Goal: Task Accomplishment & Management: Complete application form

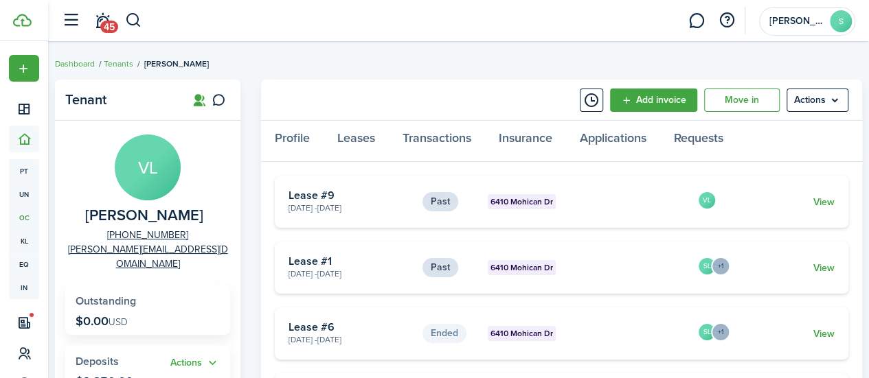
scroll to position [93, 0]
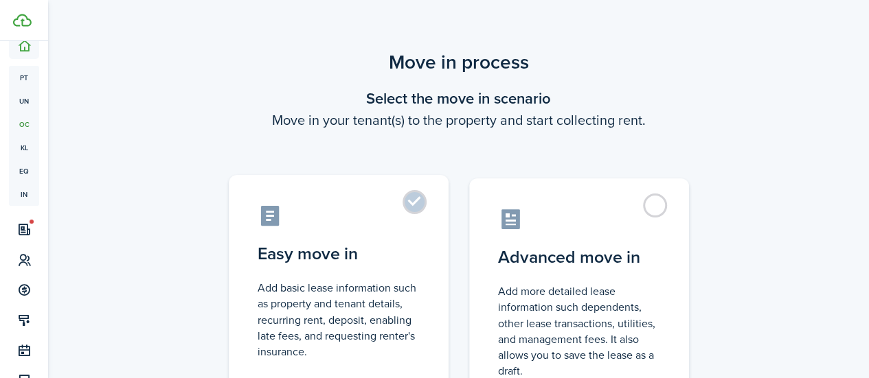
click at [415, 200] on label "Easy move in Add basic lease information such as property and tenant details, r…" at bounding box center [339, 289] width 220 height 229
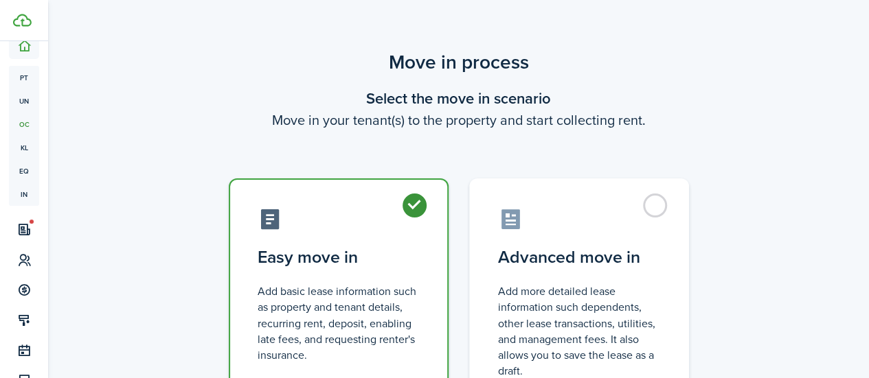
radio input "true"
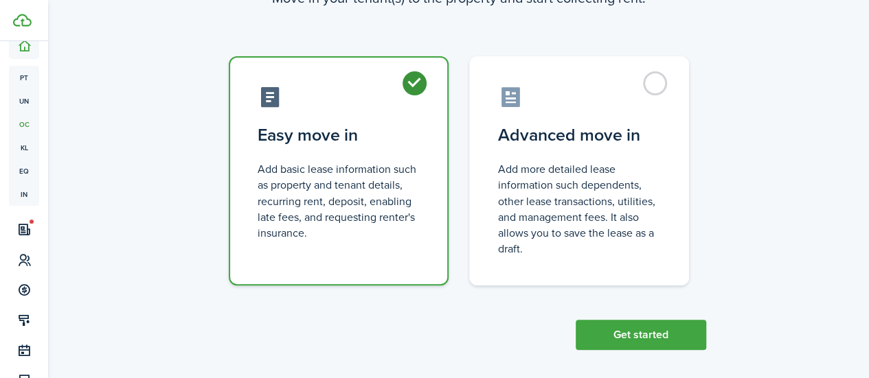
scroll to position [132, 0]
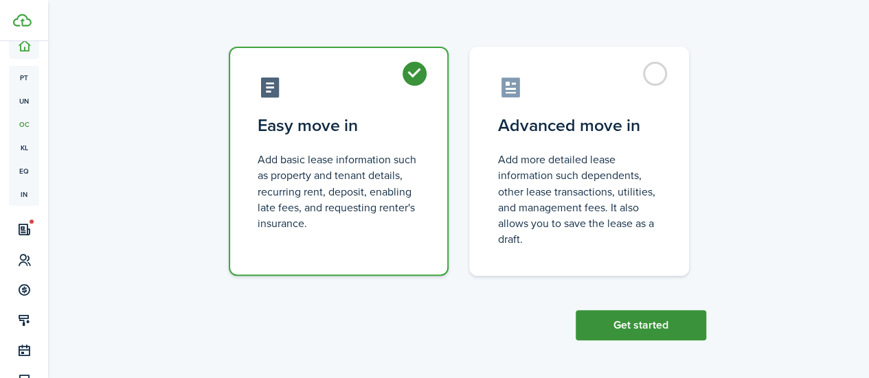
click at [643, 334] on button "Get started" at bounding box center [641, 325] width 130 height 30
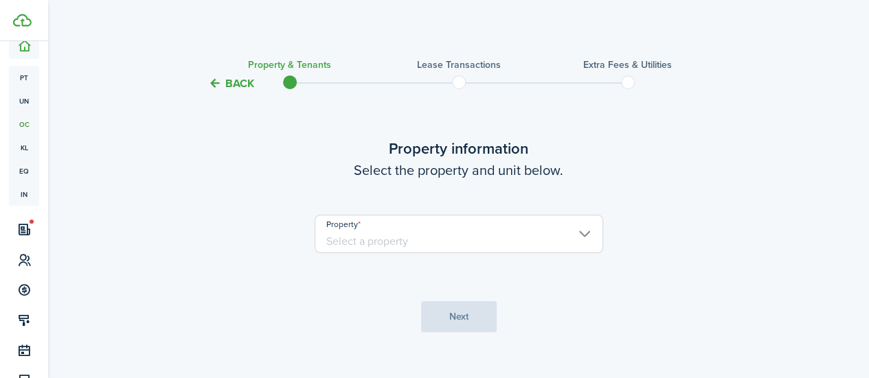
click at [466, 247] on input "Property" at bounding box center [459, 234] width 288 height 38
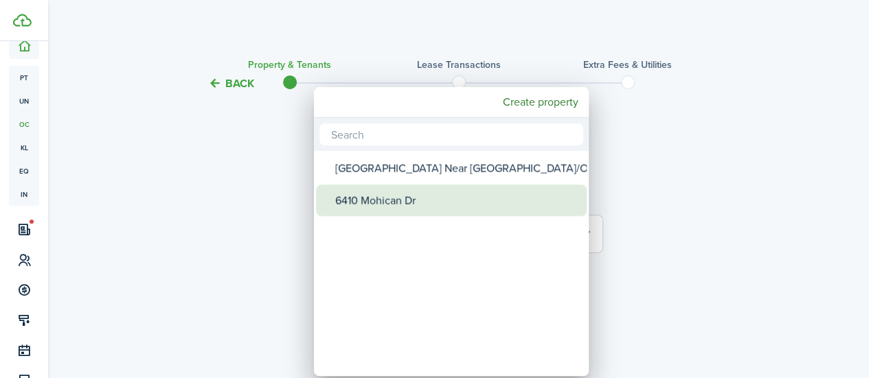
click at [431, 194] on div "6410 Mohican Dr" at bounding box center [456, 201] width 243 height 32
type input "6410 Mohican Dr"
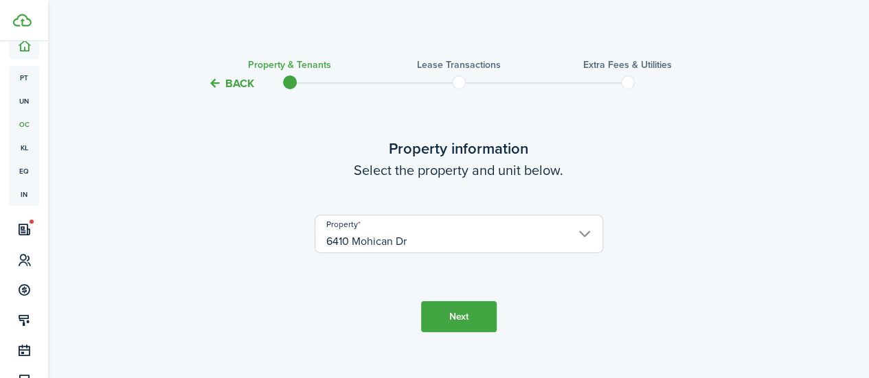
click at [451, 330] on button "Next" at bounding box center [459, 317] width 76 height 31
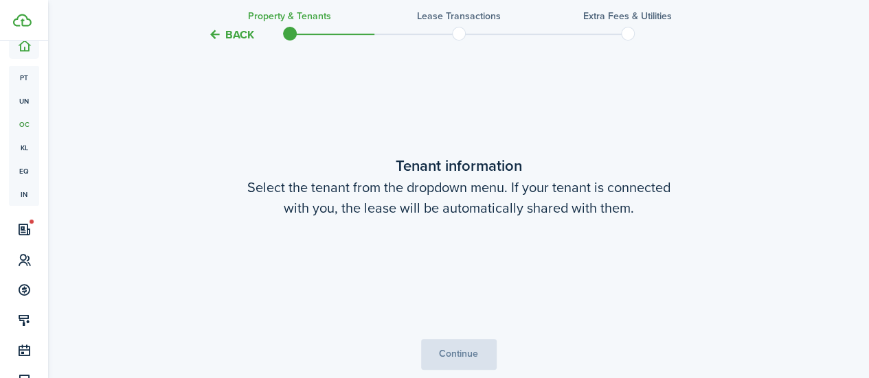
scroll to position [306, 0]
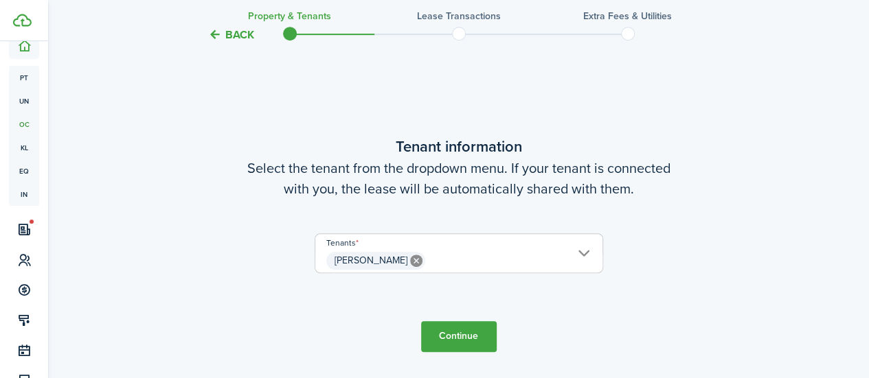
click at [467, 335] on button "Continue" at bounding box center [459, 336] width 76 height 31
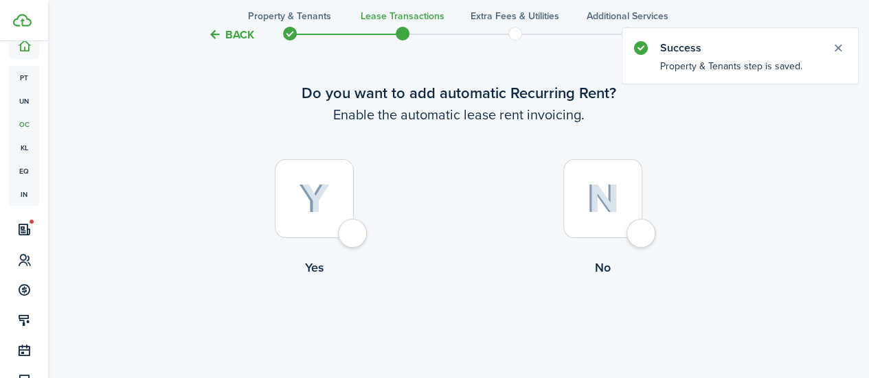
click at [339, 226] on div at bounding box center [314, 198] width 79 height 79
radio input "true"
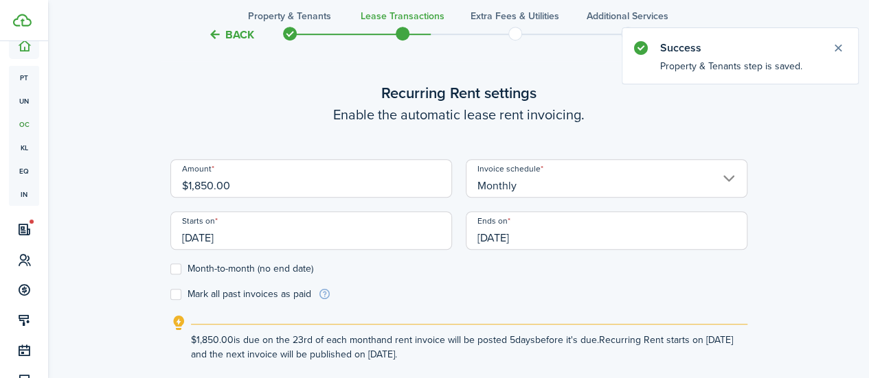
scroll to position [441, 0]
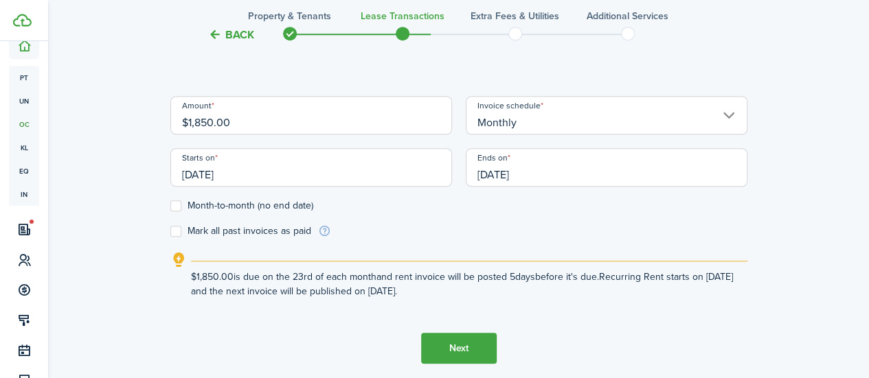
click at [508, 170] on input "[DATE]" at bounding box center [607, 167] width 282 height 38
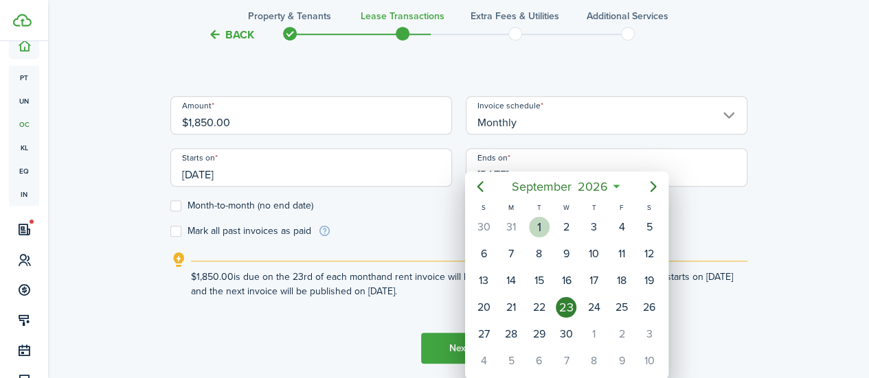
click at [537, 224] on div "1" at bounding box center [539, 227] width 21 height 21
type input "[DATE]"
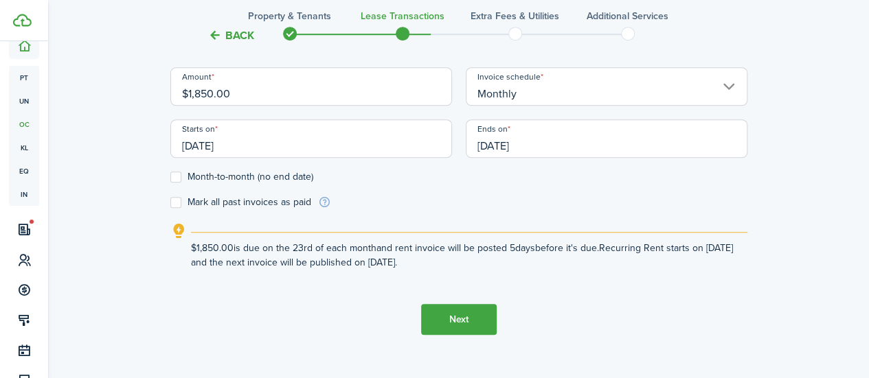
scroll to position [470, 0]
click at [225, 135] on input "[DATE]" at bounding box center [311, 139] width 282 height 38
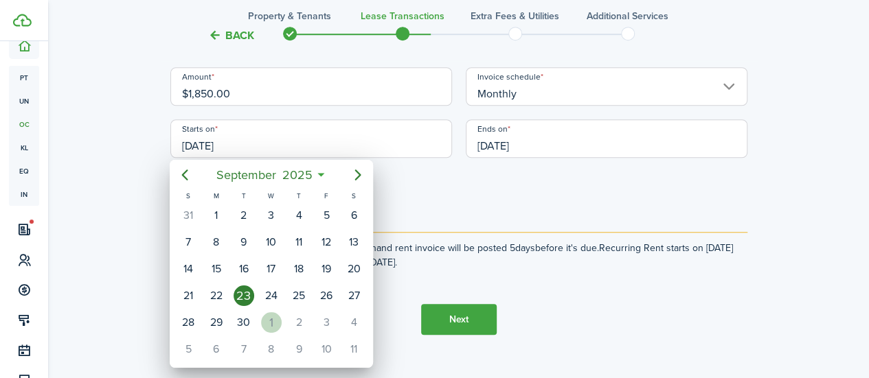
click at [276, 322] on div "1" at bounding box center [271, 322] width 21 height 21
type input "[DATE]"
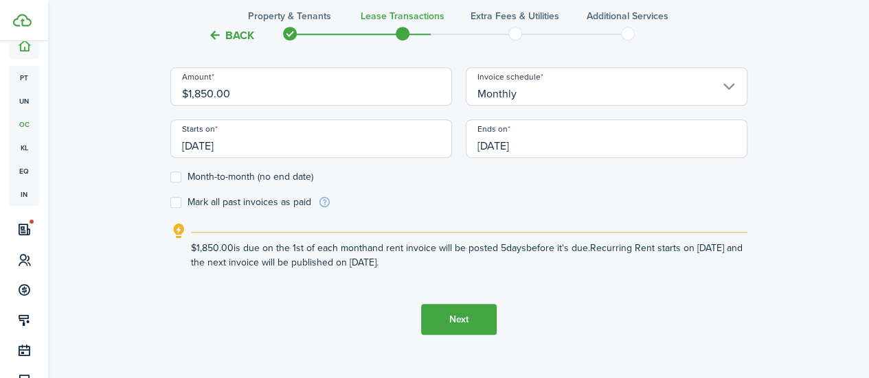
scroll to position [0, 0]
click at [444, 324] on button "Next" at bounding box center [459, 319] width 76 height 31
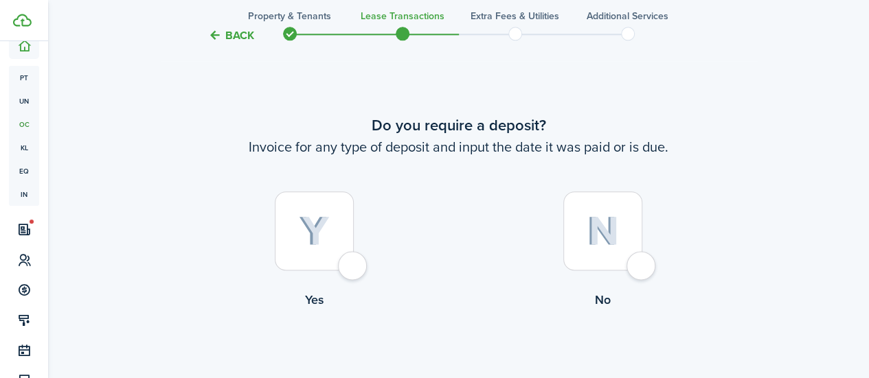
scroll to position [778, 0]
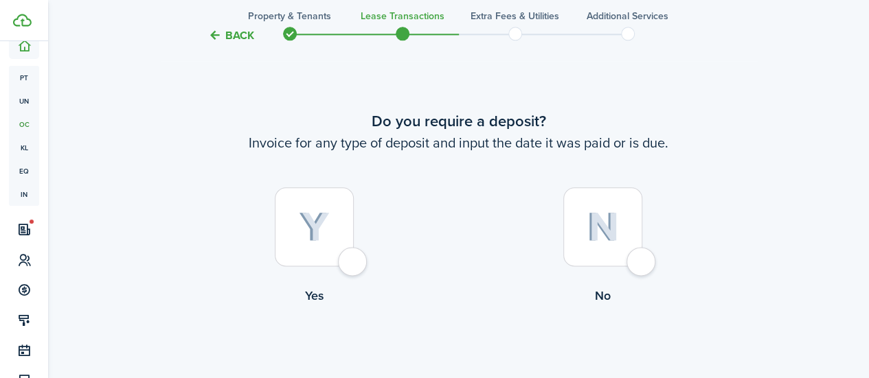
click at [629, 277] on label "No" at bounding box center [603, 249] width 288 height 124
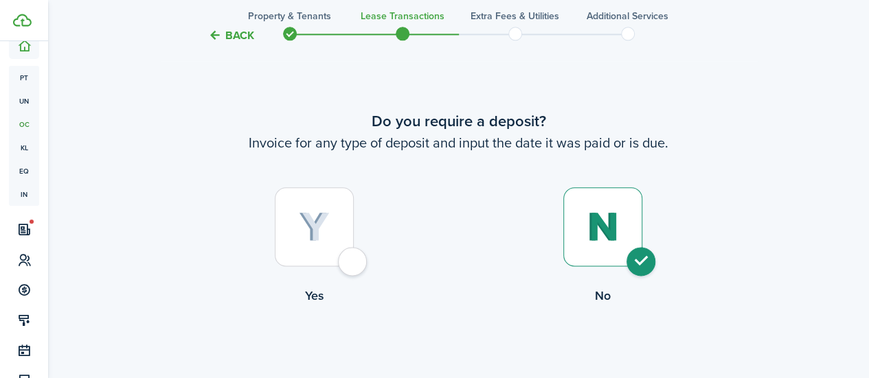
radio input "true"
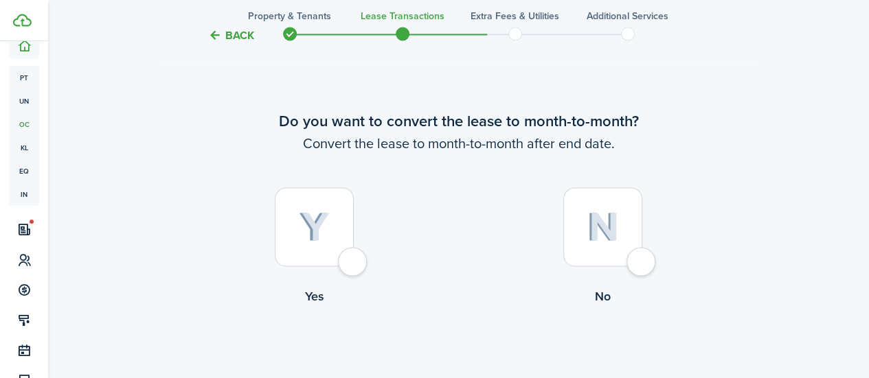
scroll to position [1157, 0]
click at [292, 249] on div at bounding box center [314, 226] width 79 height 79
radio input "true"
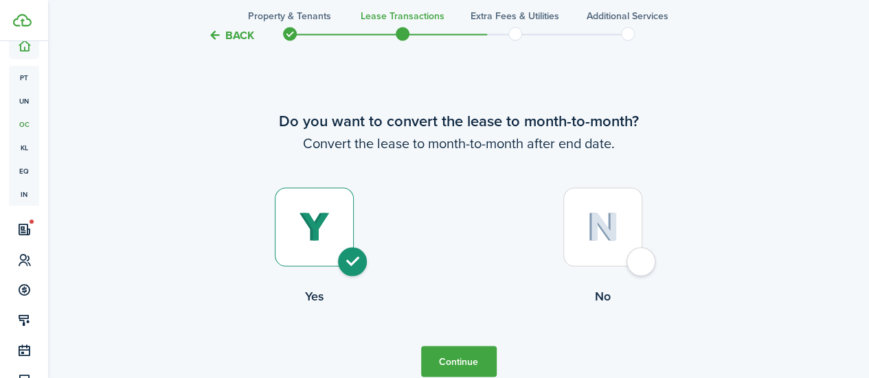
click at [464, 360] on button "Continue" at bounding box center [459, 361] width 76 height 31
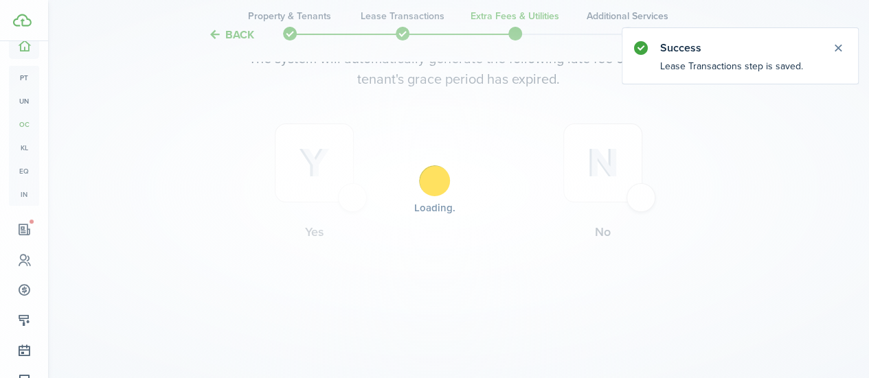
scroll to position [0, 0]
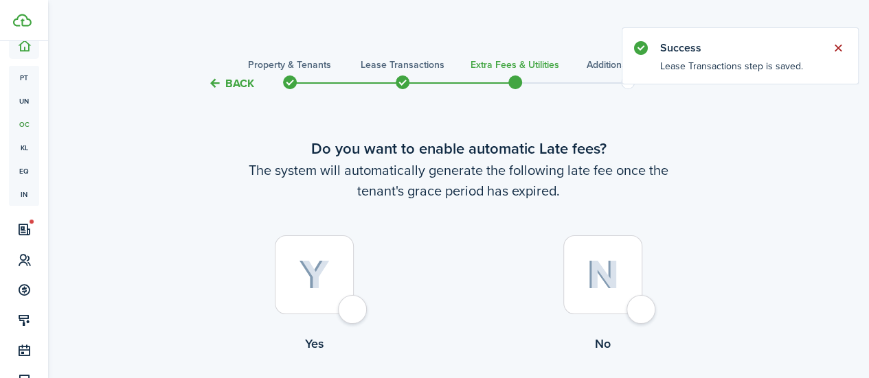
click at [839, 42] on button "Close notify" at bounding box center [837, 47] width 19 height 19
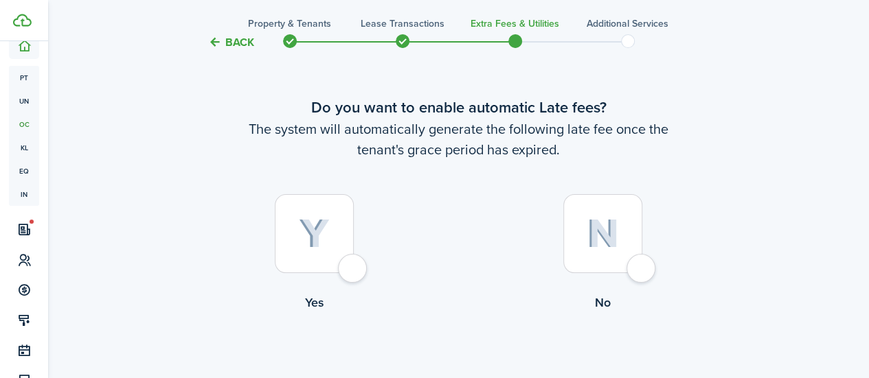
scroll to position [40, 0]
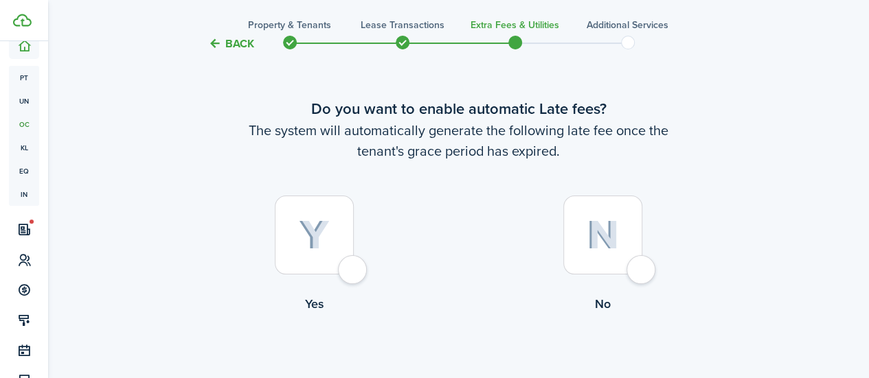
click at [319, 222] on img at bounding box center [314, 235] width 31 height 30
radio input "true"
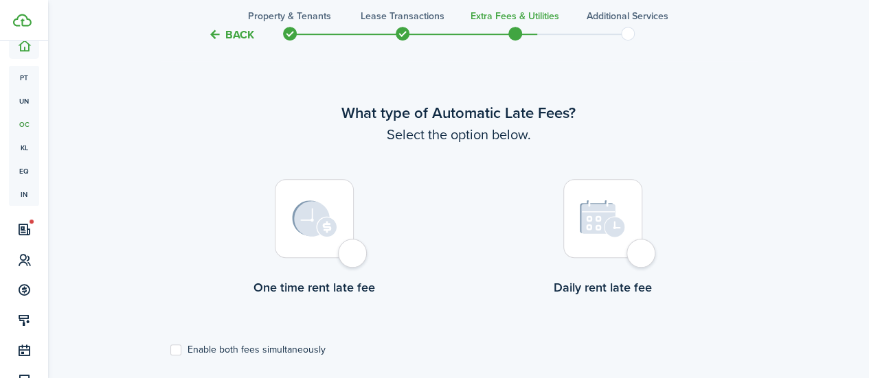
scroll to position [398, 0]
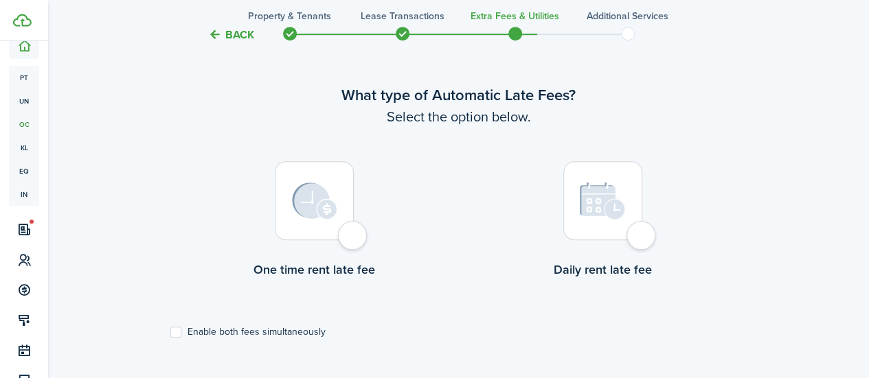
click at [328, 211] on img at bounding box center [314, 201] width 45 height 37
radio input "true"
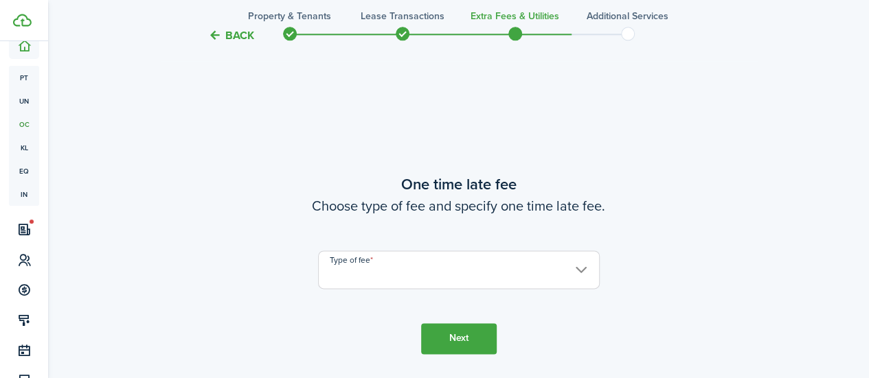
scroll to position [777, 0]
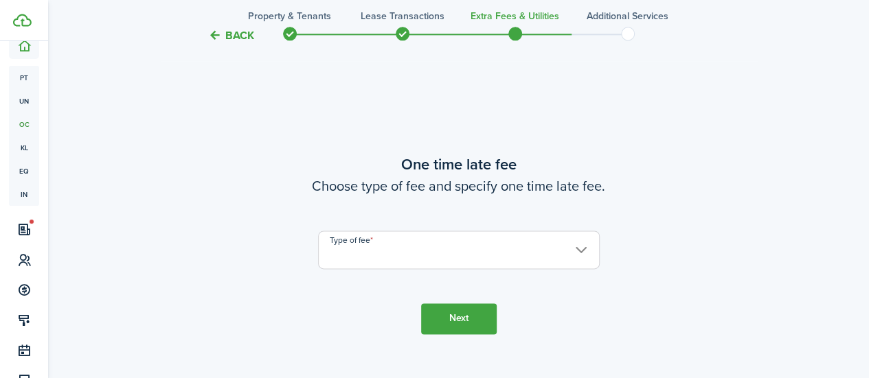
click at [376, 255] on input "Type of fee" at bounding box center [459, 250] width 282 height 38
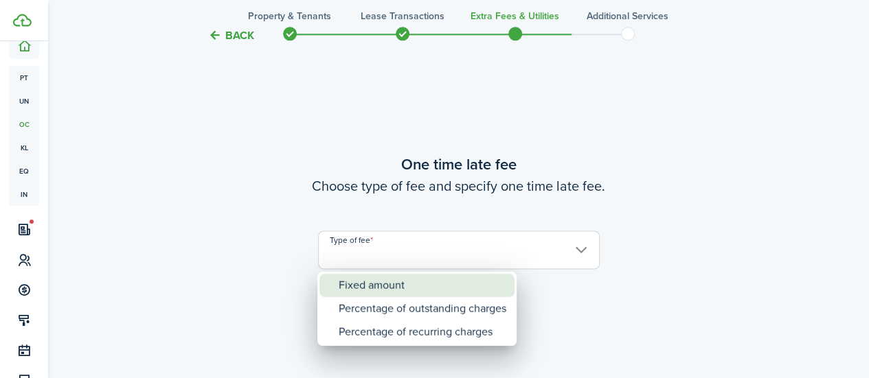
click at [387, 286] on div "Fixed amount" at bounding box center [423, 285] width 168 height 23
type input "Fixed amount"
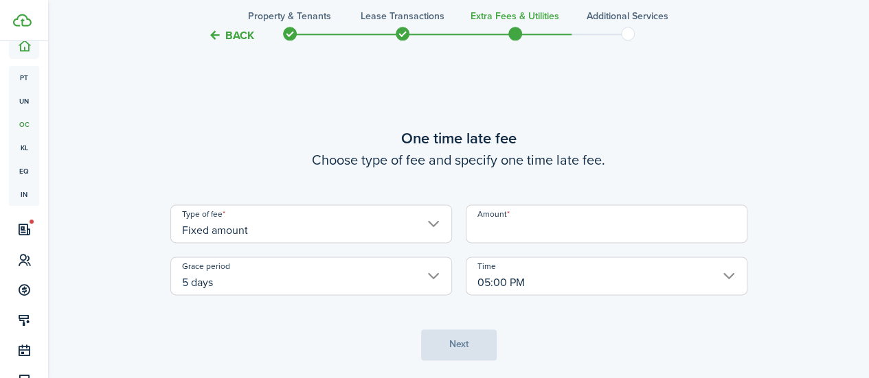
click at [526, 242] on input "Amount" at bounding box center [607, 224] width 282 height 38
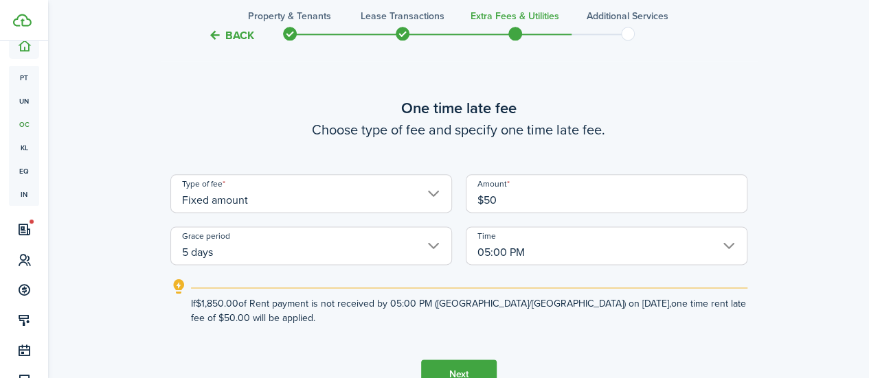
type input "$50.00"
click at [395, 326] on tc-wizard-step "One time late fee Choose type of fee and specify one time late fee. Type of fee…" at bounding box center [458, 243] width 577 height 378
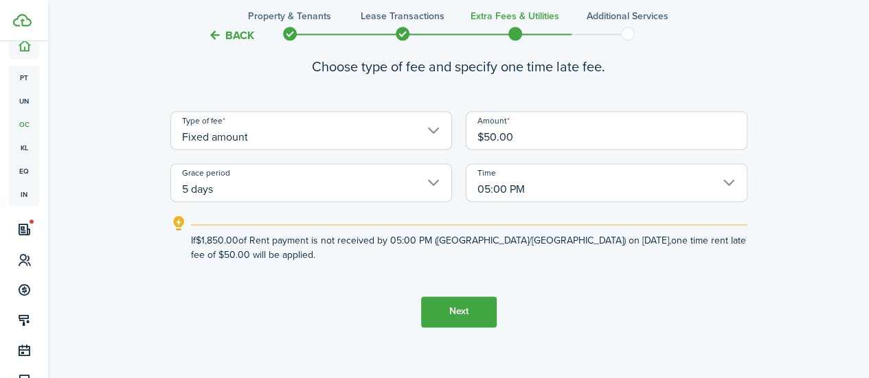
click at [456, 310] on button "Next" at bounding box center [459, 312] width 76 height 31
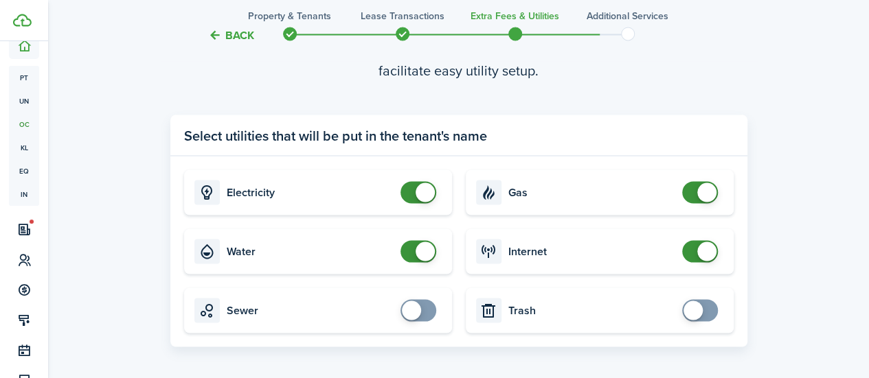
scroll to position [1242, 0]
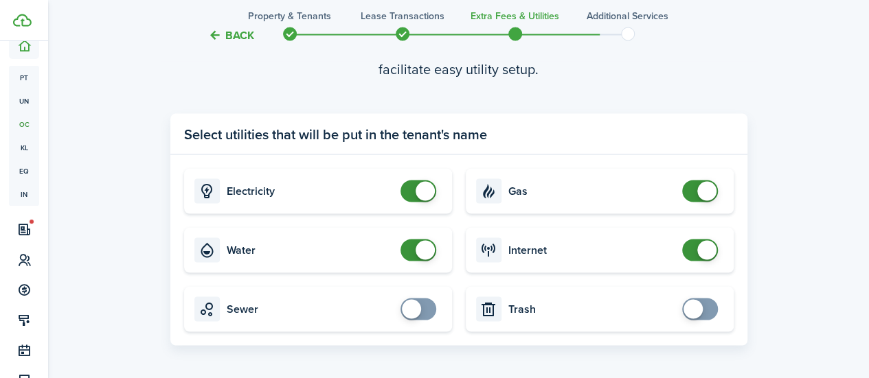
click at [426, 263] on card "Water" at bounding box center [318, 249] width 268 height 45
checkbox input "false"
click at [418, 187] on span at bounding box center [425, 190] width 19 height 19
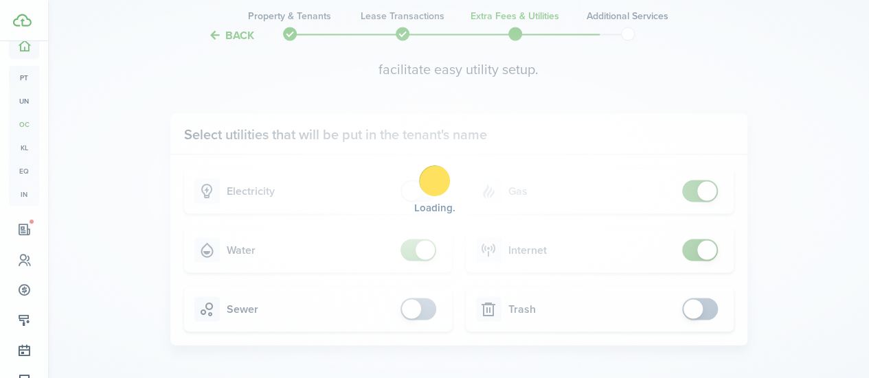
click at [421, 249] on div "Loading" at bounding box center [434, 189] width 869 height 378
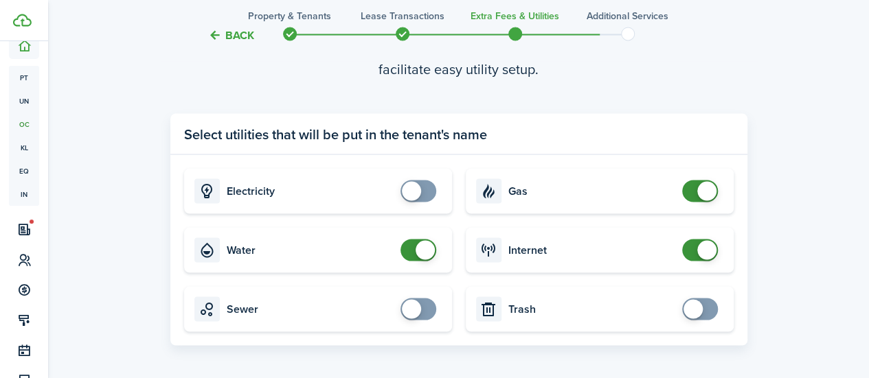
checkbox input "false"
click at [421, 249] on span at bounding box center [425, 249] width 19 height 19
checkbox input "false"
click at [701, 194] on span at bounding box center [706, 190] width 19 height 19
click at [693, 246] on span at bounding box center [700, 250] width 14 height 22
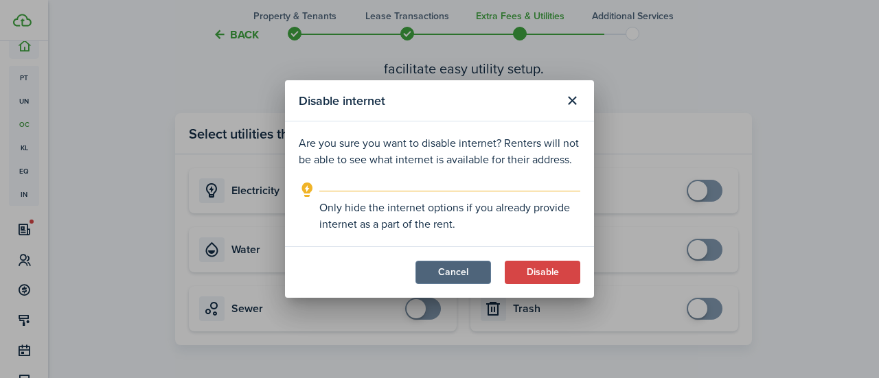
click at [472, 272] on button "Cancel" at bounding box center [454, 272] width 76 height 23
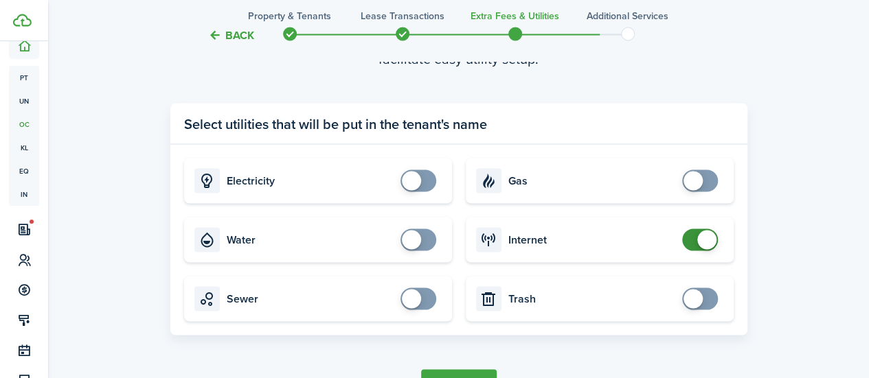
scroll to position [1253, 0]
checkbox input "false"
click at [697, 237] on span at bounding box center [706, 238] width 19 height 19
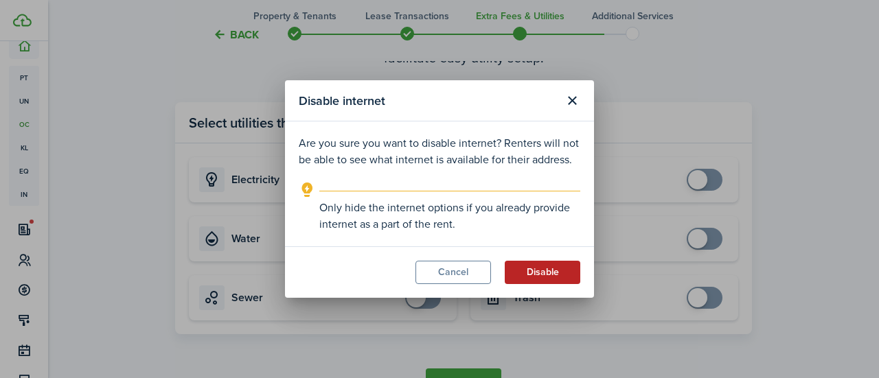
click at [545, 271] on button "Disable" at bounding box center [543, 272] width 76 height 23
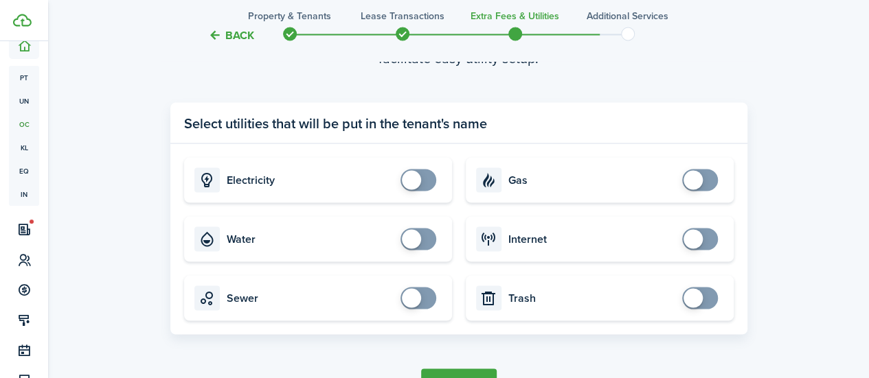
scroll to position [1326, 0]
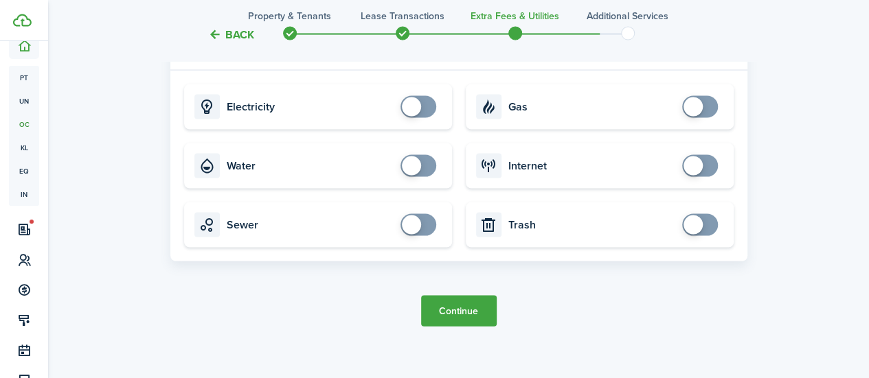
click at [469, 308] on button "Continue" at bounding box center [459, 311] width 76 height 31
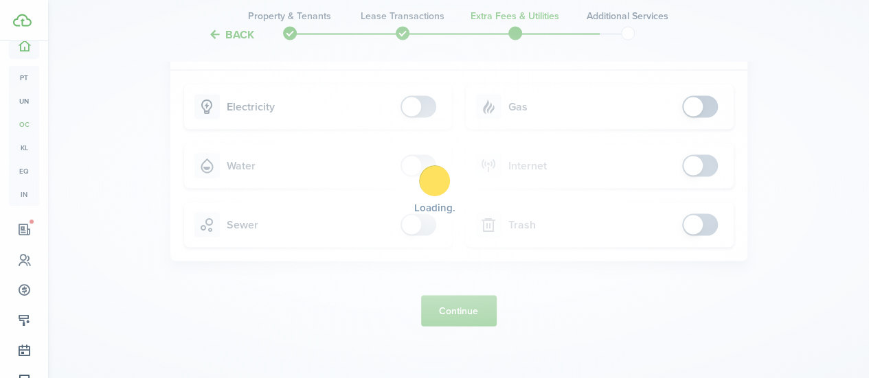
scroll to position [0, 0]
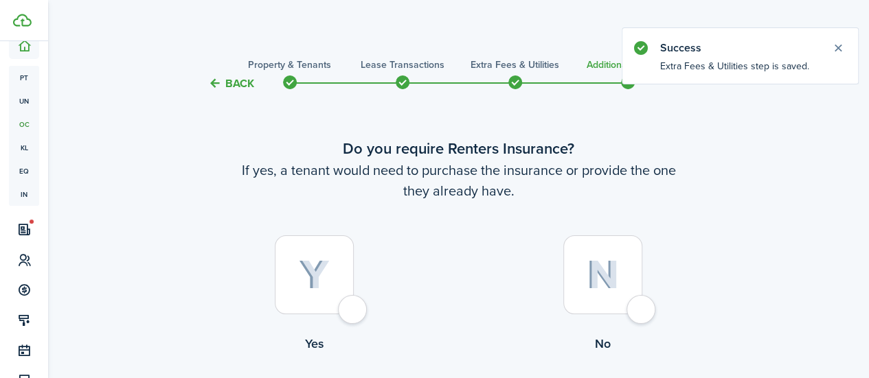
click at [347, 315] on div at bounding box center [314, 275] width 79 height 79
radio input "true"
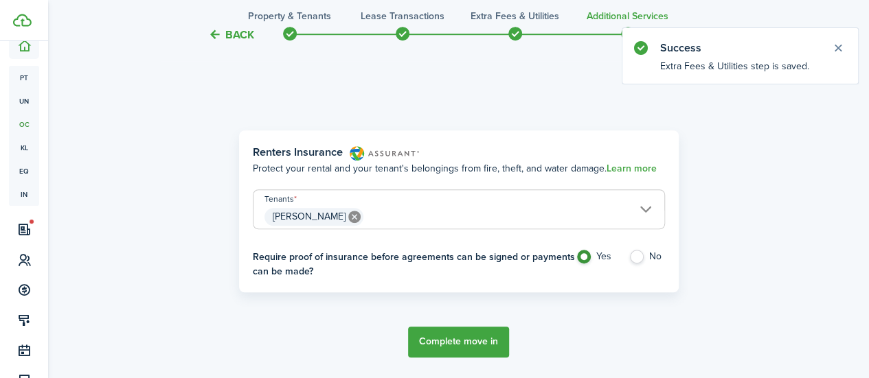
scroll to position [398, 0]
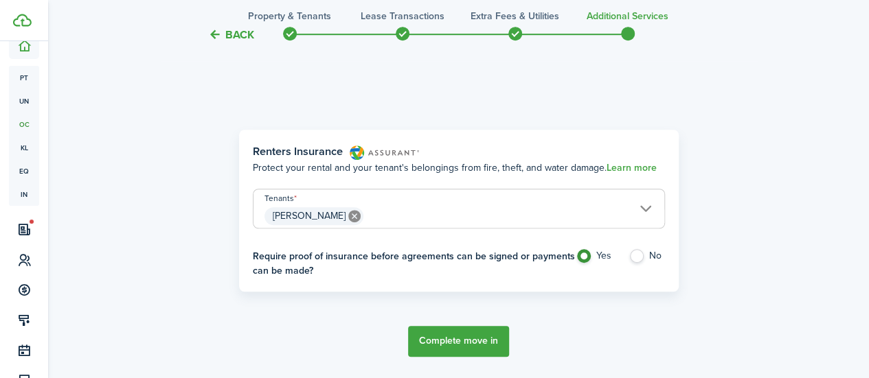
click at [635, 259] on label "No" at bounding box center [646, 259] width 36 height 21
radio input "false"
radio input "true"
click at [478, 343] on button "Complete move in" at bounding box center [458, 341] width 101 height 31
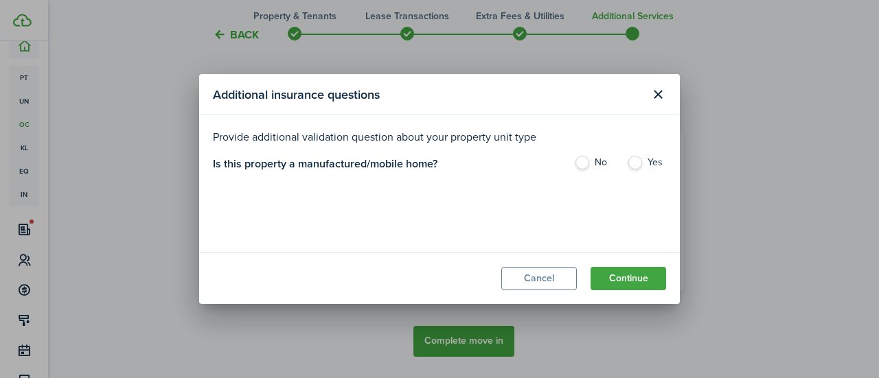
click at [587, 160] on label "No" at bounding box center [593, 166] width 39 height 21
radio input "true"
click at [611, 275] on button "Continue" at bounding box center [629, 278] width 76 height 23
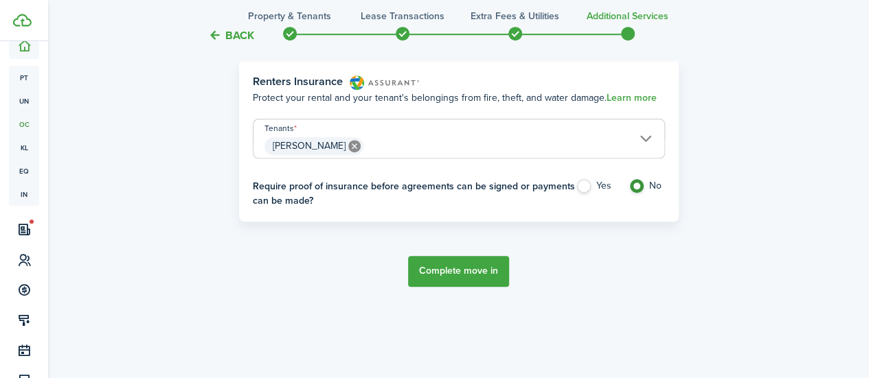
scroll to position [470, 0]
click at [452, 268] on button "Complete move in" at bounding box center [458, 270] width 101 height 31
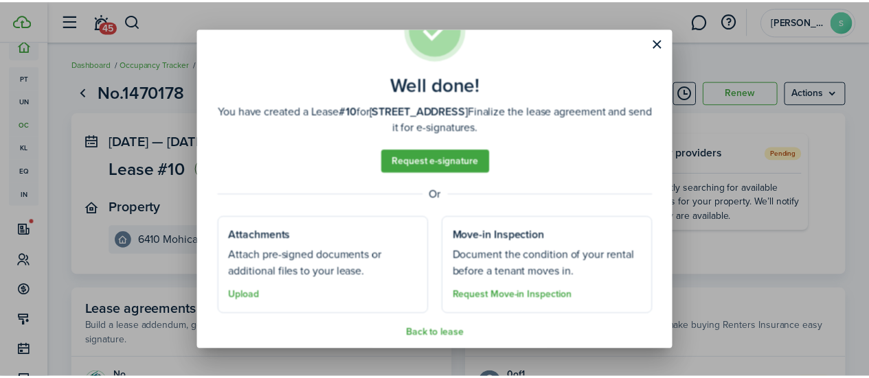
scroll to position [67, 0]
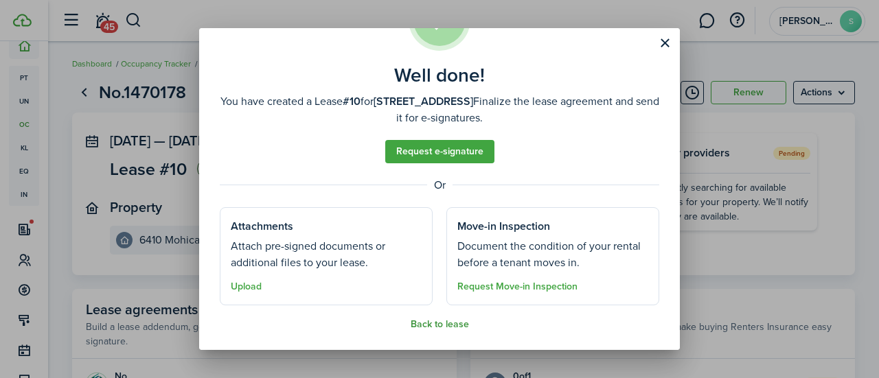
click at [437, 321] on button "Back to lease" at bounding box center [440, 324] width 58 height 11
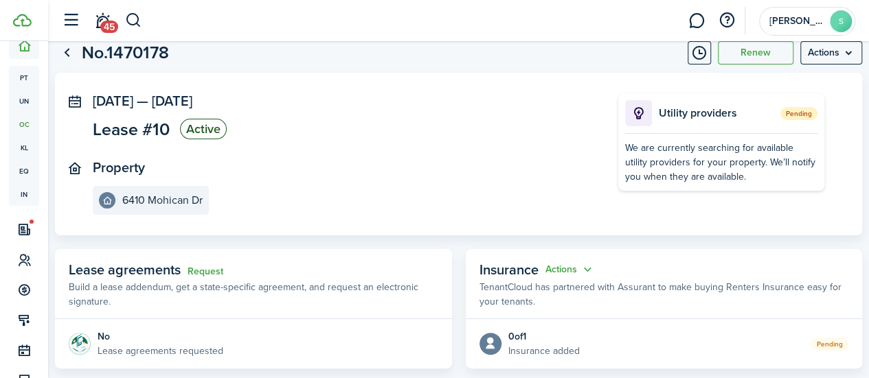
scroll to position [0, 0]
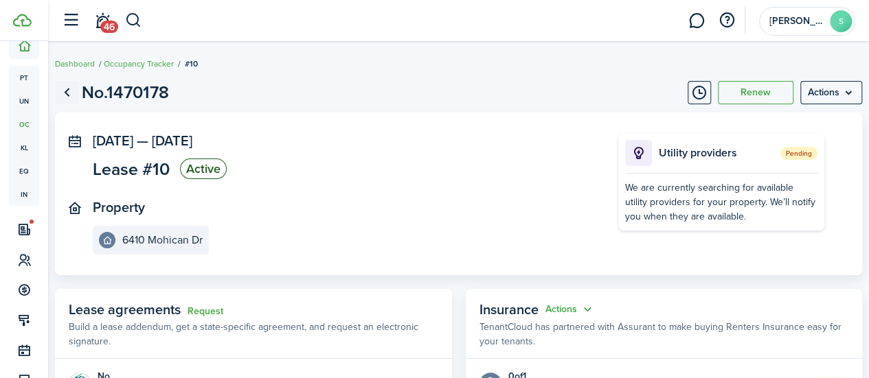
click at [78, 95] on link "Go back" at bounding box center [66, 92] width 23 height 23
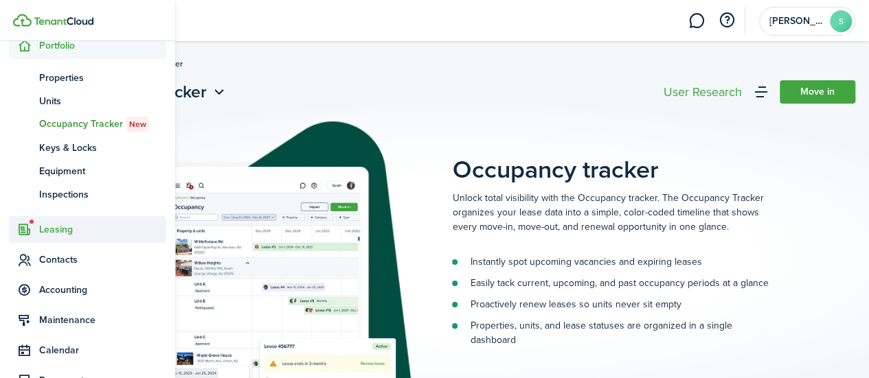
click at [50, 235] on span "Leasing" at bounding box center [102, 230] width 127 height 14
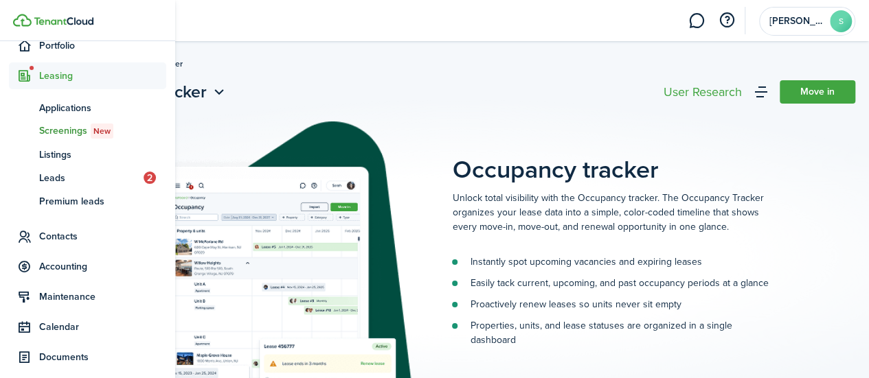
click at [78, 135] on span "Screenings New" at bounding box center [102, 131] width 127 height 15
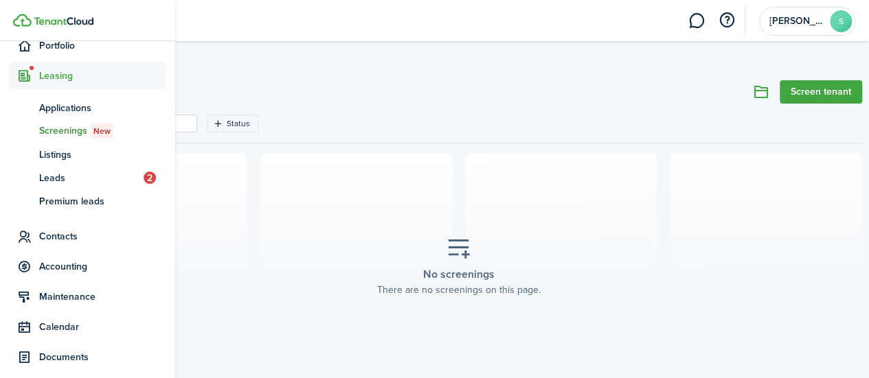
click at [30, 73] on icon at bounding box center [24, 76] width 14 height 14
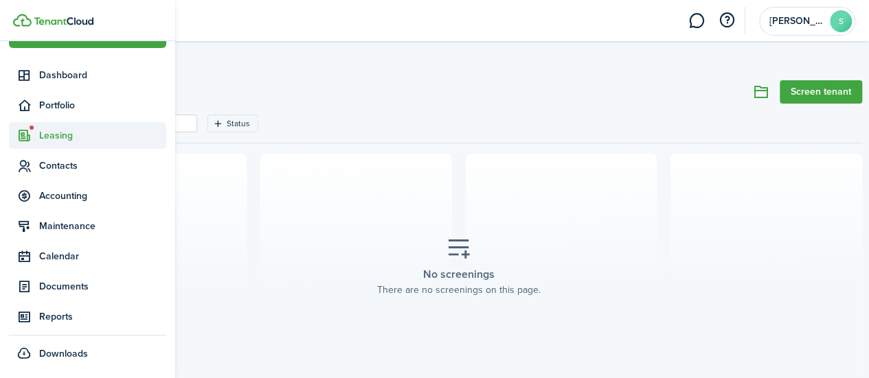
scroll to position [33, 0]
click at [30, 127] on icon at bounding box center [32, 128] width 4 height 4
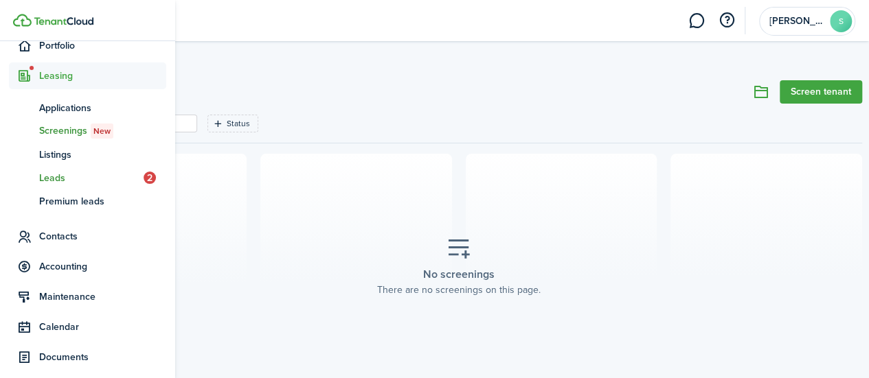
click at [144, 171] on counter-badge "2" at bounding box center [155, 178] width 23 height 14
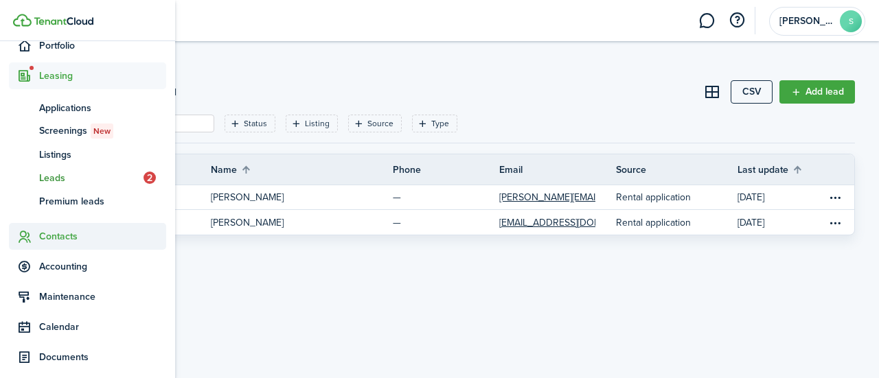
click at [47, 235] on span "Contacts" at bounding box center [102, 236] width 127 height 14
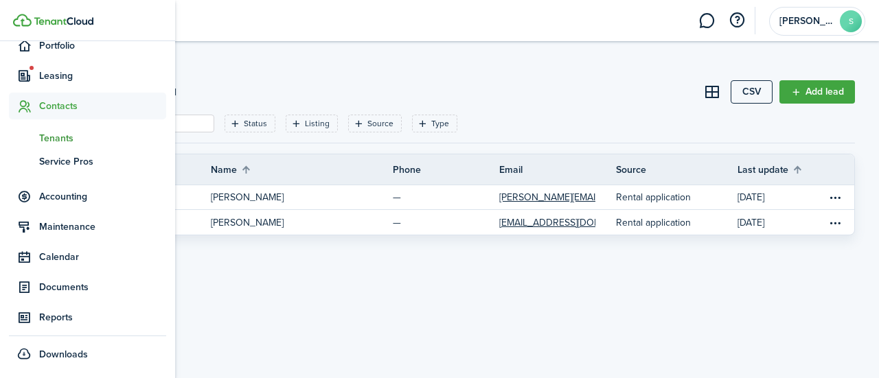
click at [56, 136] on span "Tenants" at bounding box center [102, 138] width 127 height 14
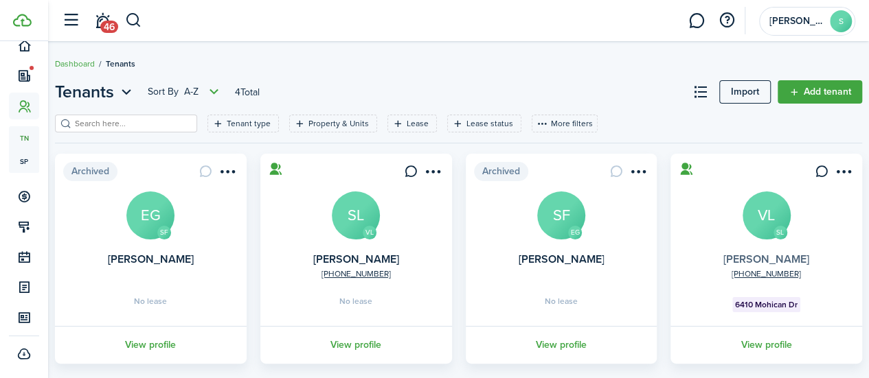
click at [760, 259] on link "[PERSON_NAME]" at bounding box center [766, 259] width 86 height 16
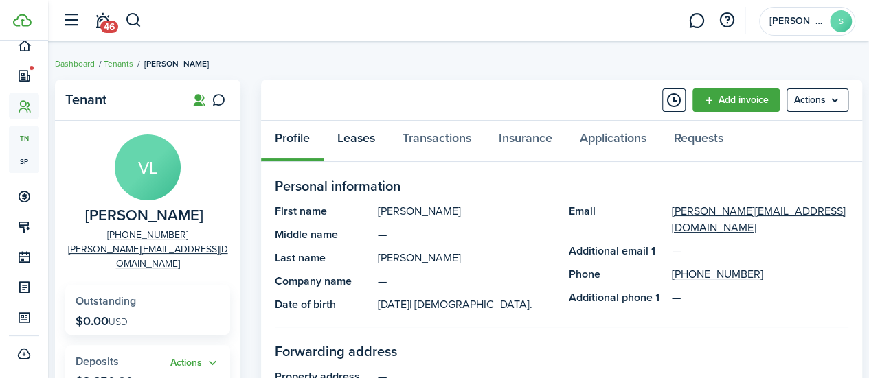
click at [361, 143] on link "Leases" at bounding box center [355, 141] width 65 height 41
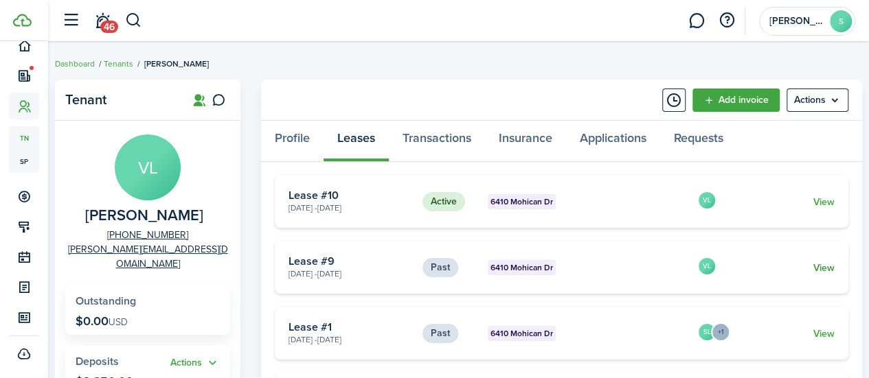
click at [827, 269] on link "View" at bounding box center [823, 268] width 21 height 14
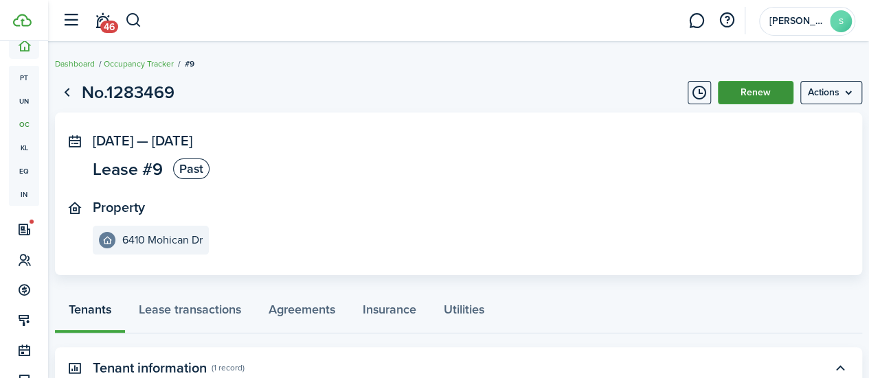
click at [749, 87] on button "Renew" at bounding box center [756, 92] width 76 height 23
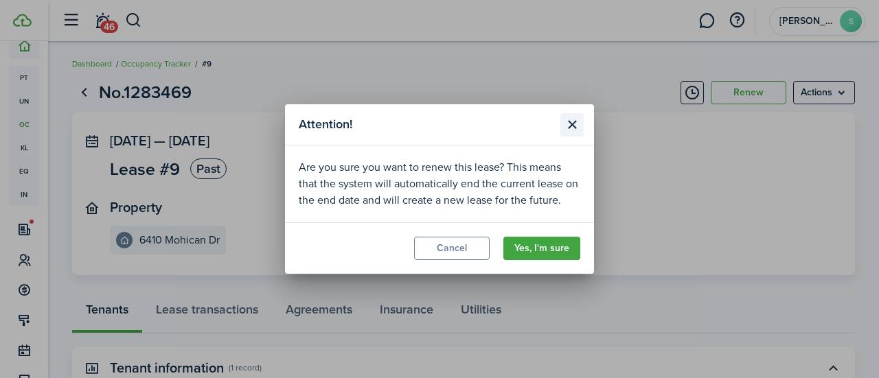
click at [575, 124] on button "Close modal" at bounding box center [571, 124] width 23 height 23
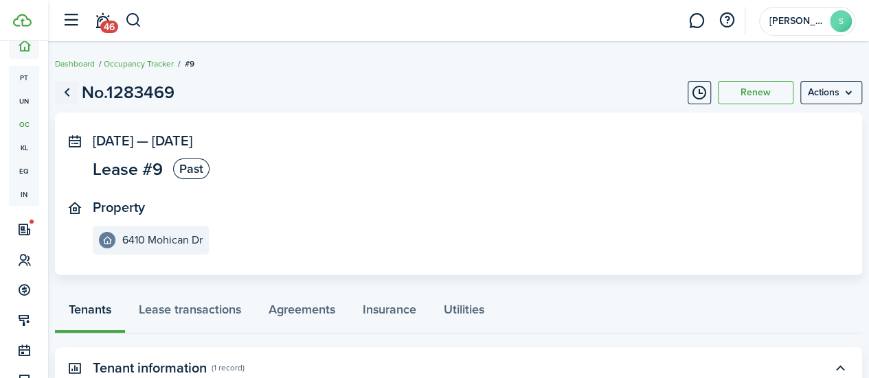
click at [78, 99] on link "Go back" at bounding box center [66, 92] width 23 height 23
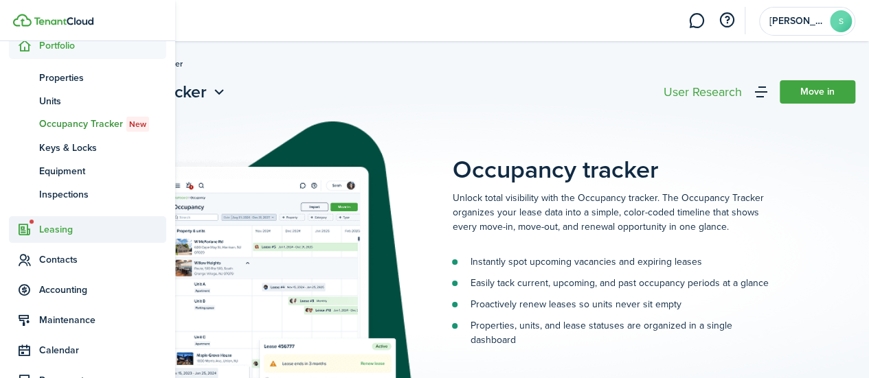
click at [59, 237] on span "Leasing" at bounding box center [87, 229] width 157 height 27
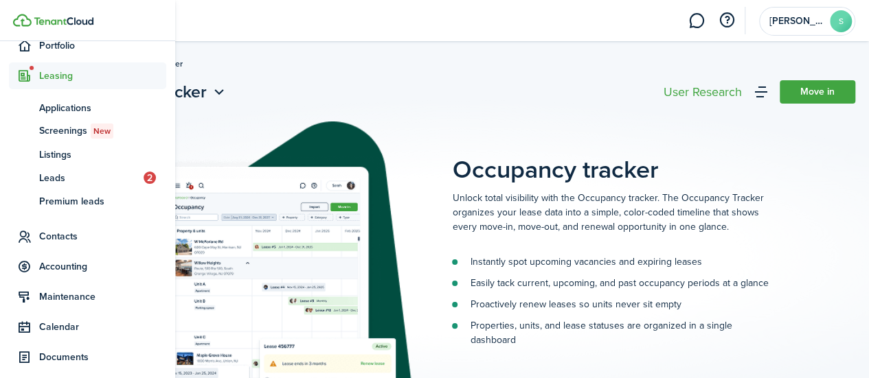
click at [59, 237] on span "Contacts" at bounding box center [102, 236] width 127 height 14
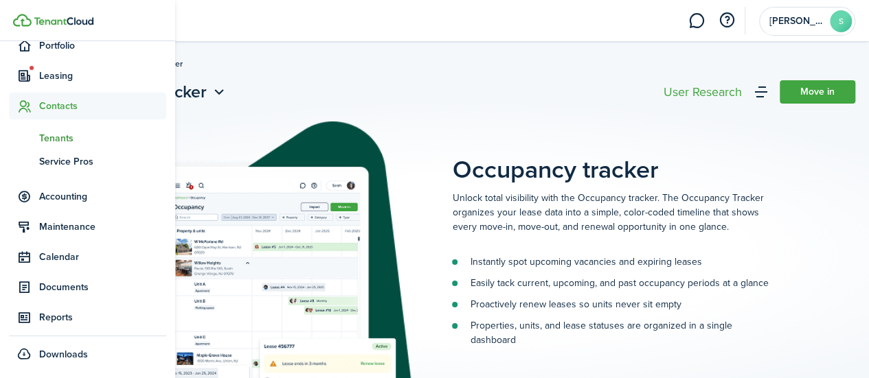
click at [59, 135] on span "Tenants" at bounding box center [102, 138] width 127 height 14
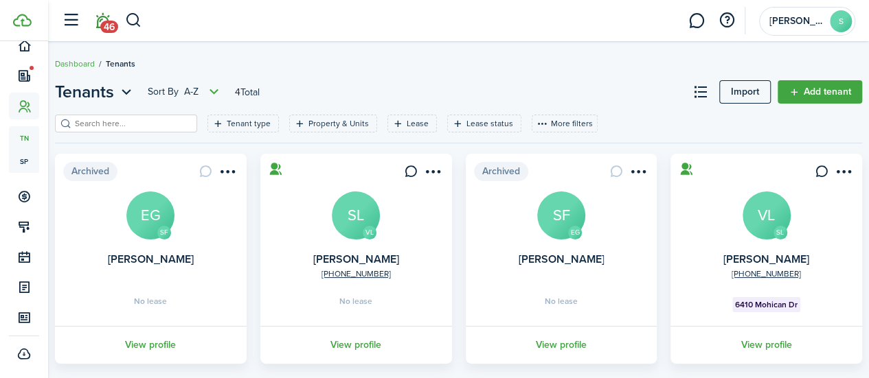
click at [102, 27] on span "46" at bounding box center [109, 27] width 18 height 12
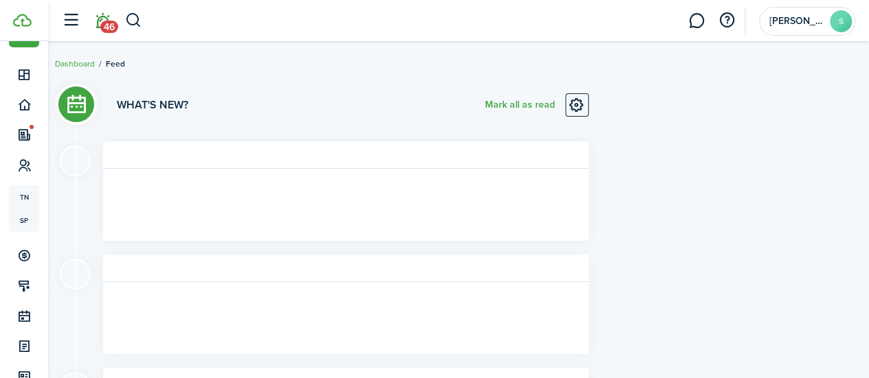
scroll to position [33, 0]
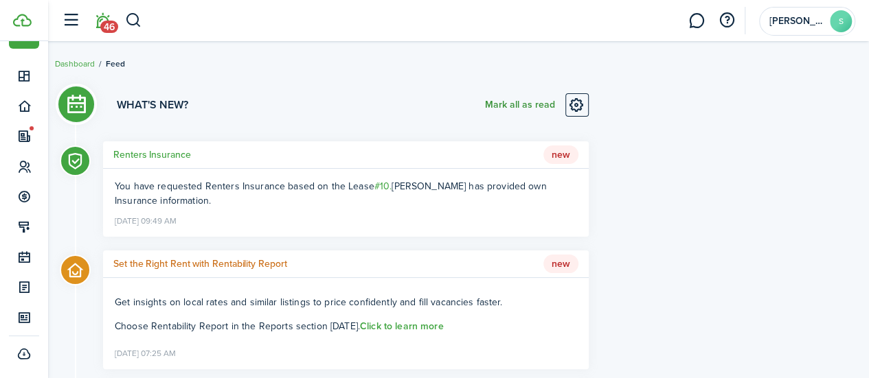
click at [521, 103] on button "Mark all as read" at bounding box center [520, 104] width 70 height 23
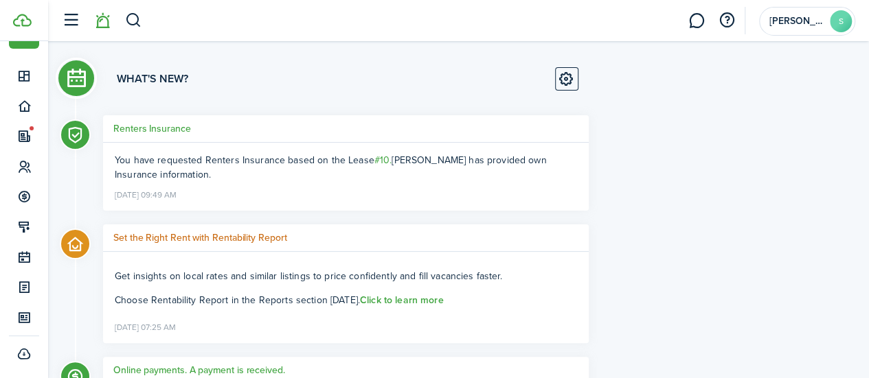
scroll to position [0, 0]
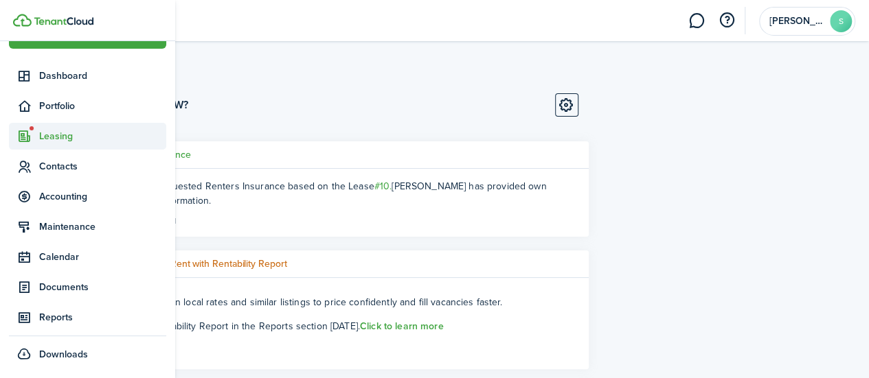
click at [55, 139] on span "Leasing" at bounding box center [102, 136] width 127 height 14
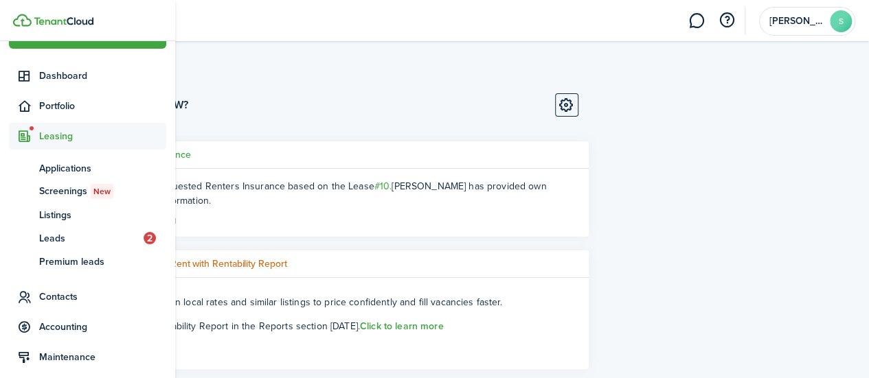
scroll to position [93, 0]
